Goal: Complete application form

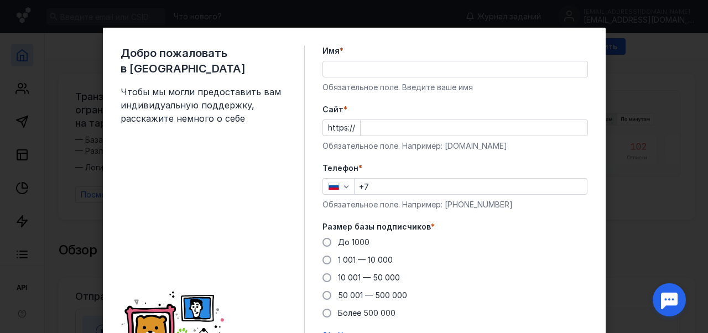
click at [347, 71] on input "Имя *" at bounding box center [455, 68] width 264 height 15
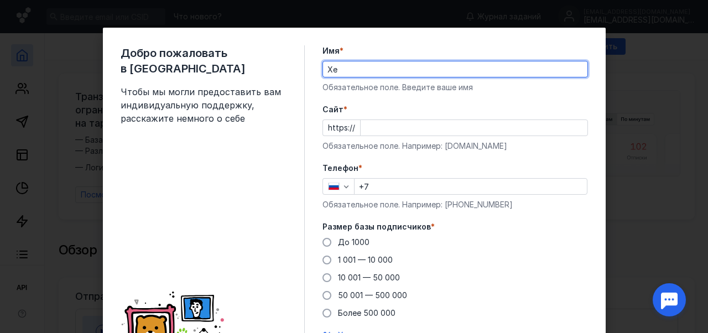
type input "X"
type input "Чулпан"
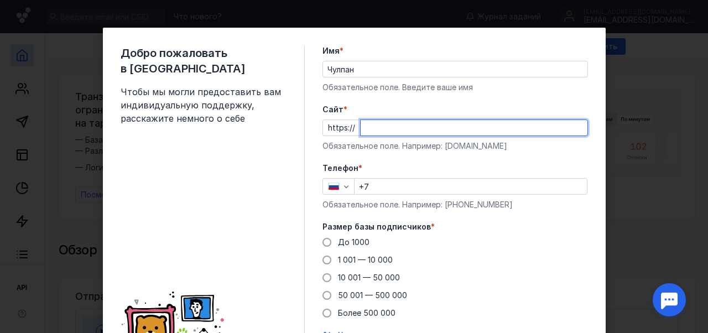
click at [378, 132] on input "Cайт *" at bounding box center [474, 127] width 227 height 15
click at [375, 194] on input "+7" at bounding box center [470, 186] width 232 height 15
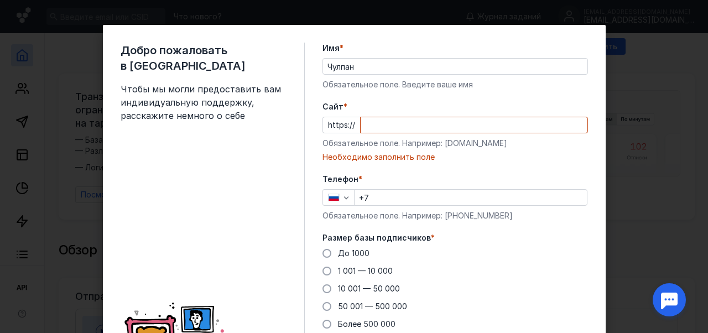
scroll to position [135, 0]
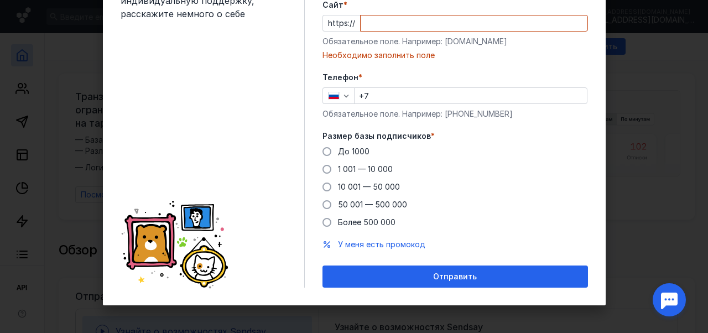
click at [384, 88] on input "+7" at bounding box center [470, 95] width 232 height 15
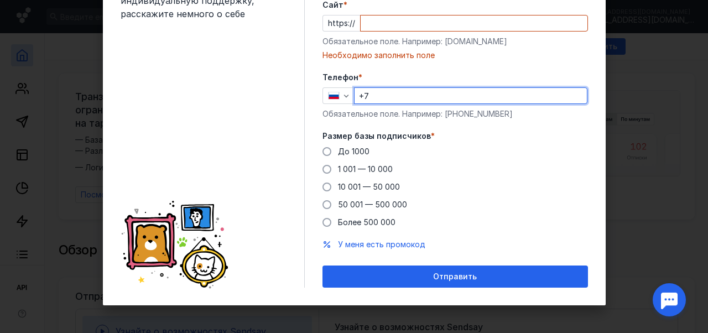
scroll to position [3, 0]
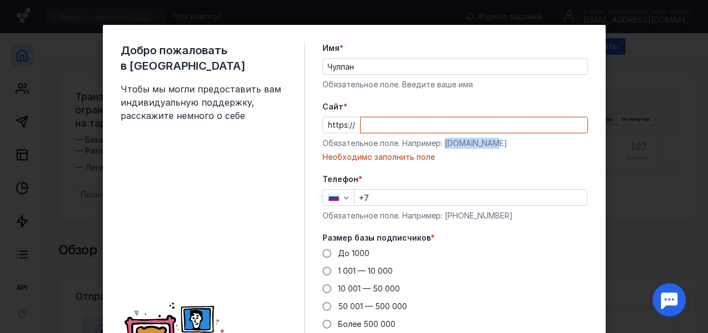
drag, startPoint x: 522, startPoint y: 153, endPoint x: 463, endPoint y: 154, distance: 58.6
click at [463, 149] on div "Обязательное поле. Например: [DOMAIN_NAME]" at bounding box center [454, 143] width 265 height 11
copy div "[DOMAIN_NAME]"
click at [411, 129] on input "Cайт *" at bounding box center [474, 124] width 227 height 15
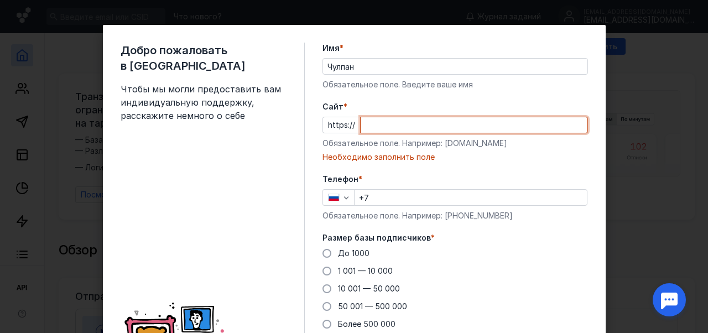
paste input "[DOMAIN_NAME]"
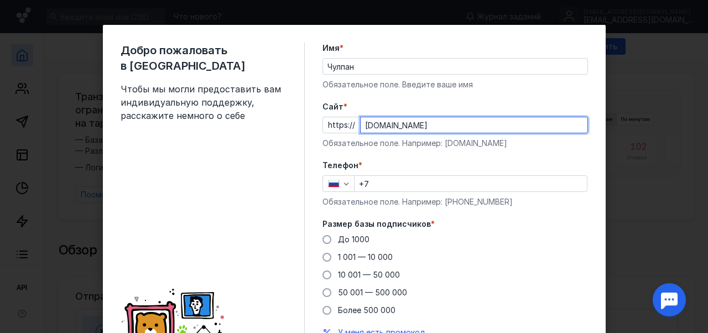
type input "[DOMAIN_NAME]"
click at [381, 189] on input "+7" at bounding box center [470, 183] width 232 height 15
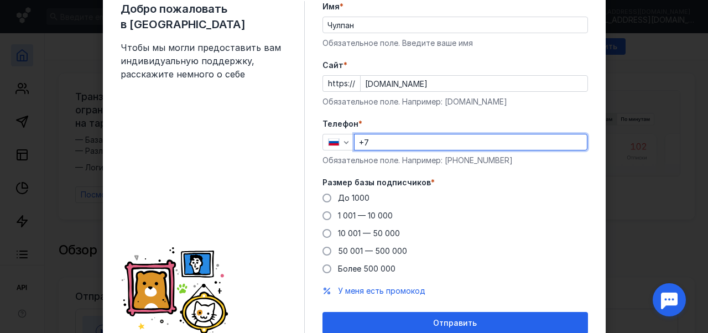
scroll to position [0, 0]
